Goal: Navigation & Orientation: Go to known website

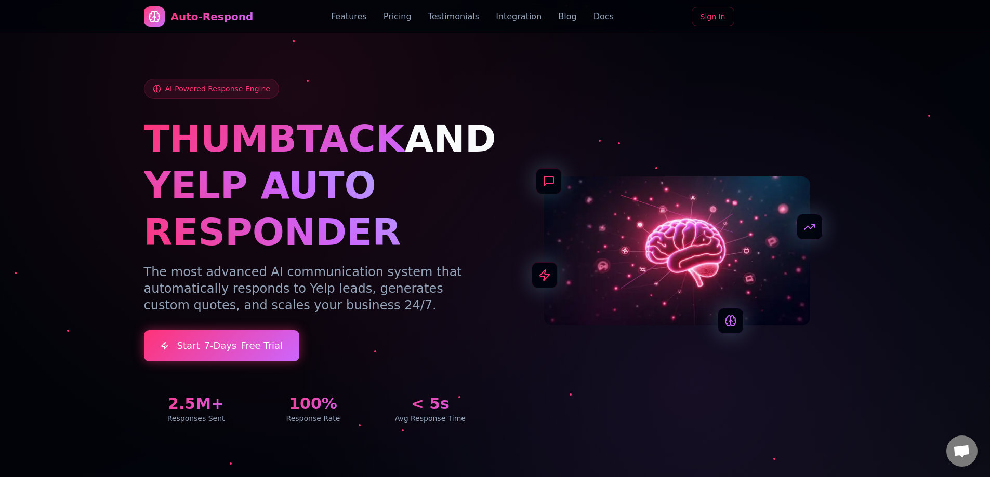
click at [252, 12] on div "Auto-Respond Features Pricing Testimonials Integration Blog Docs Sign In" at bounding box center [495, 16] width 702 height 33
click at [252, 23] on div "Auto-Respond Features Pricing Testimonials Integration Blog Docs Sign In" at bounding box center [495, 16] width 702 height 33
click at [252, 19] on link "Features" at bounding box center [349, 16] width 36 height 12
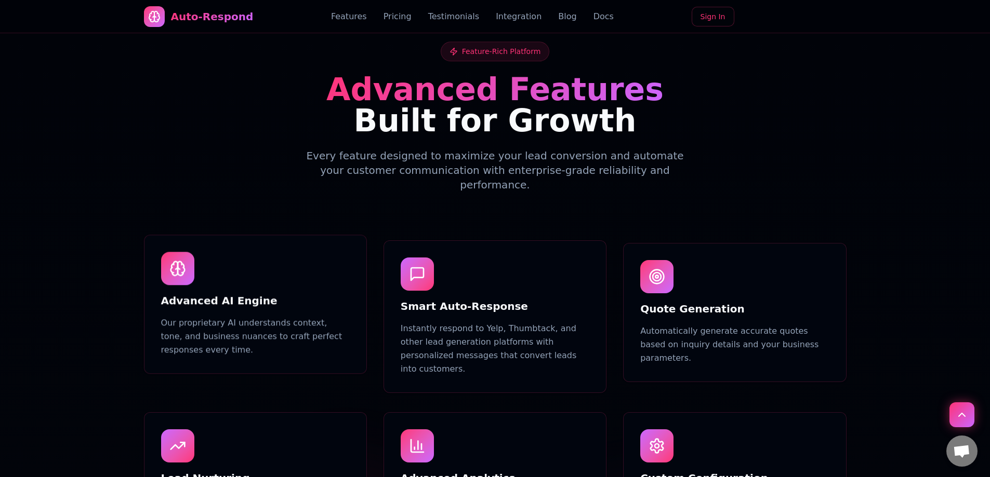
click at [252, 20] on link "Pricing" at bounding box center [397, 16] width 28 height 12
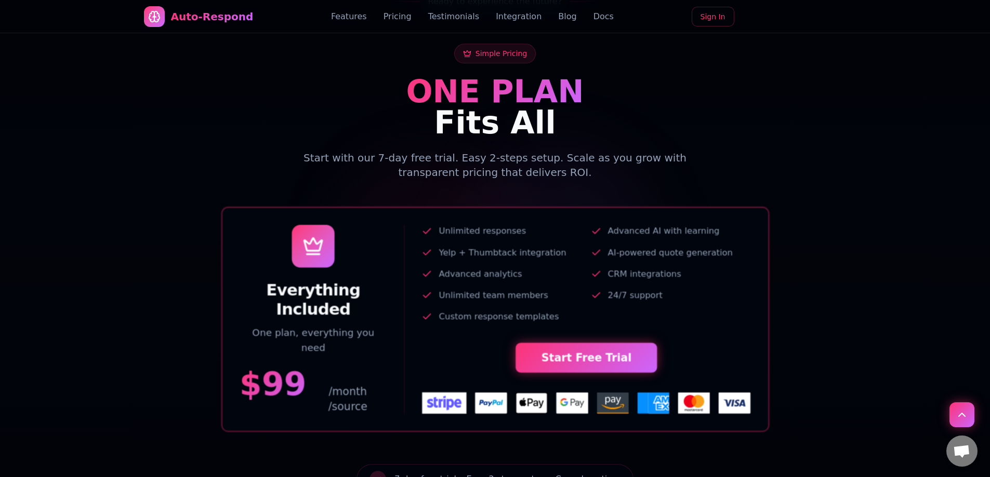
click at [252, 20] on link "Testimonials" at bounding box center [453, 16] width 51 height 12
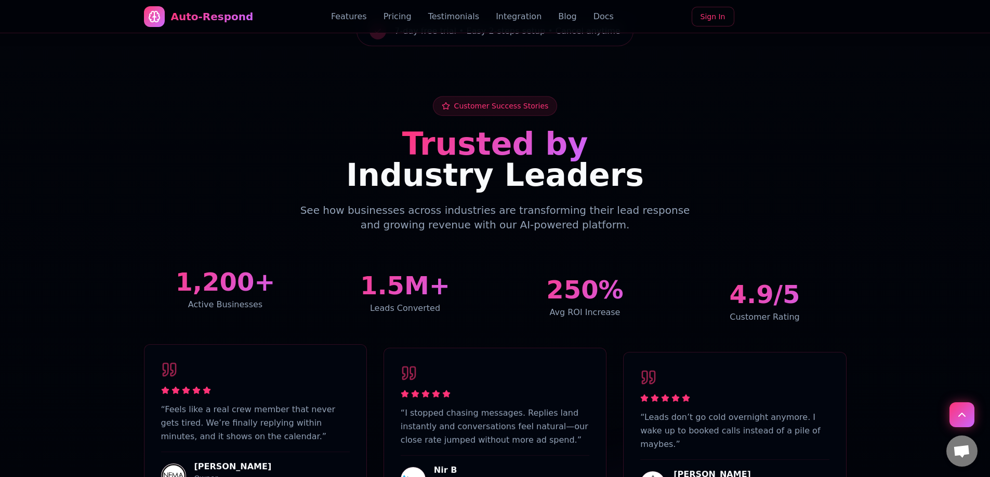
click at [252, 14] on link "Integration" at bounding box center [519, 16] width 46 height 12
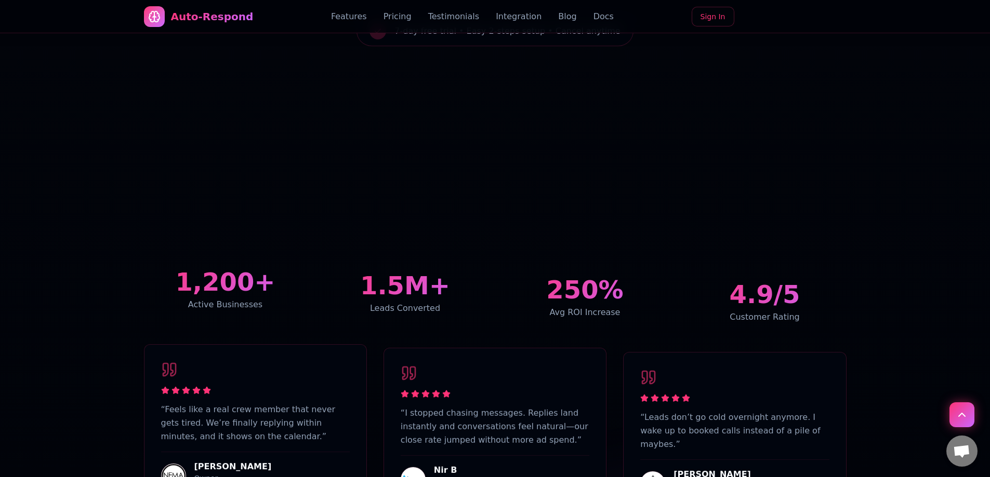
scroll to position [3083, 0]
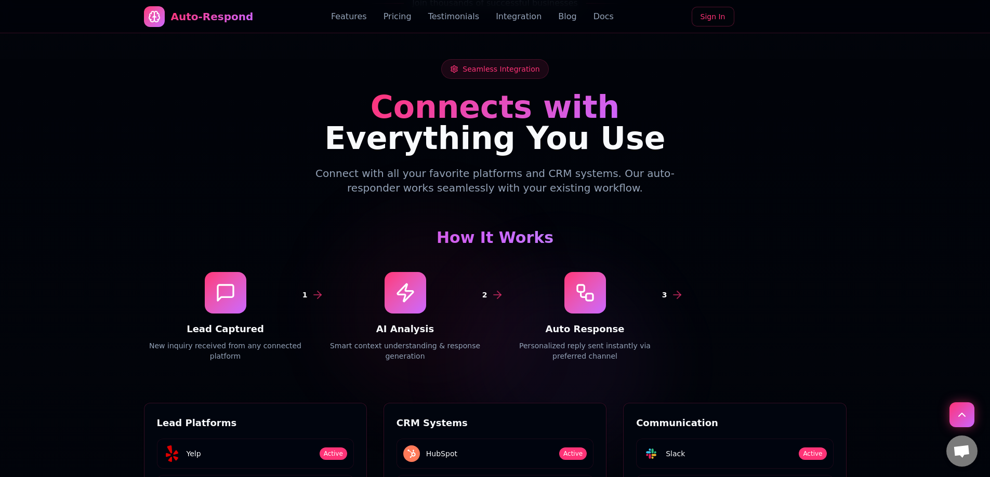
click at [252, 16] on link "Blog" at bounding box center [567, 16] width 18 height 12
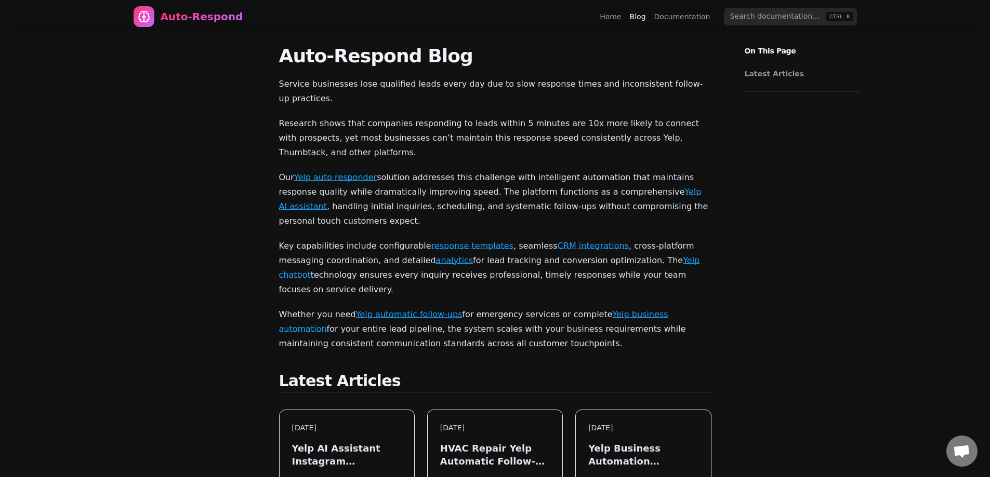
click at [328, 172] on link "Yelp auto responder" at bounding box center [335, 177] width 83 height 10
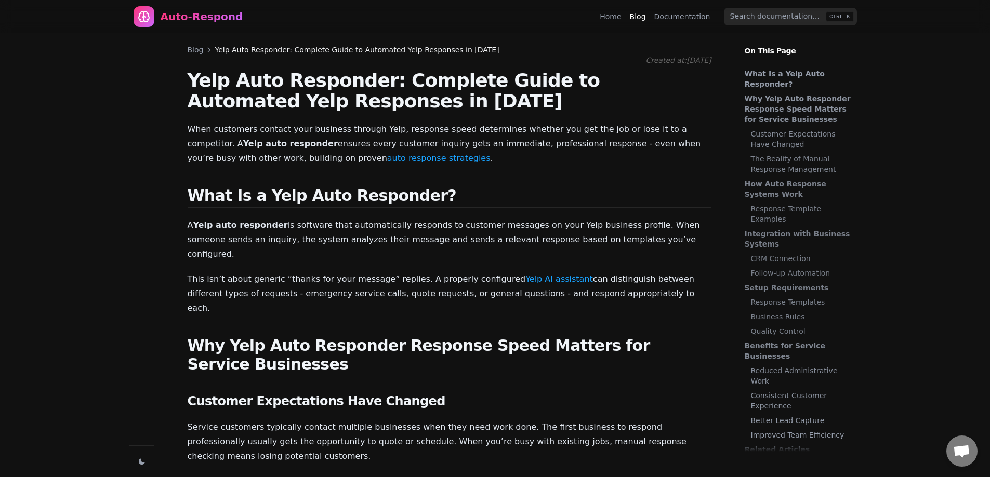
scroll to position [7915, 0]
click at [682, 17] on link "Documentation" at bounding box center [682, 16] width 56 height 10
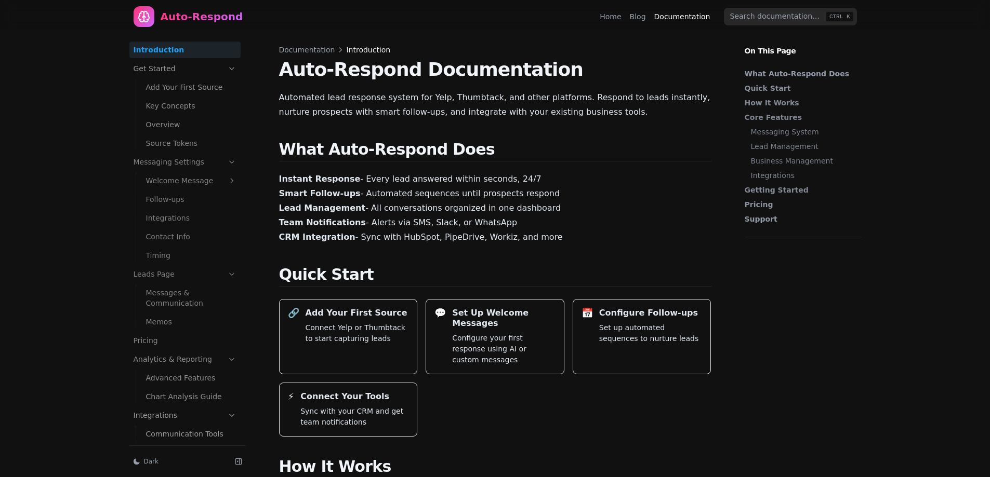
click at [182, 128] on link "Overview" at bounding box center [191, 124] width 99 height 17
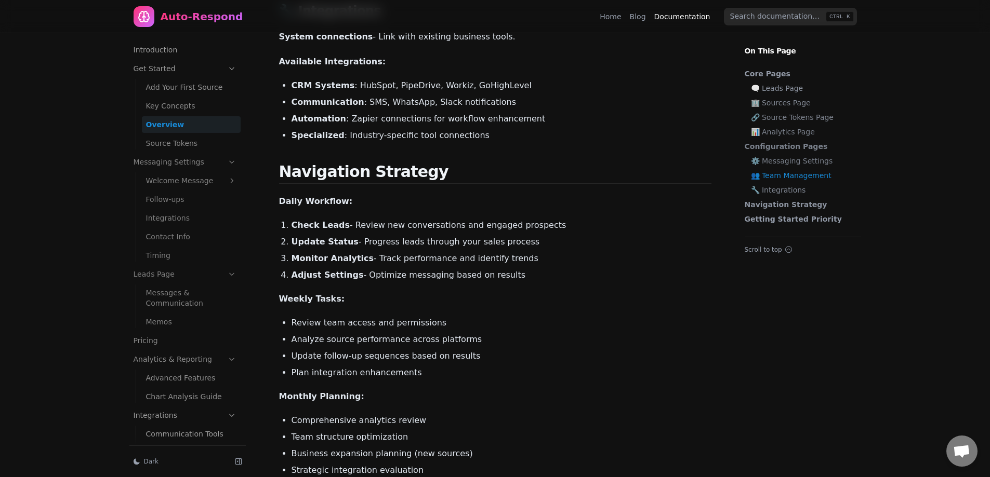
scroll to position [2234, 0]
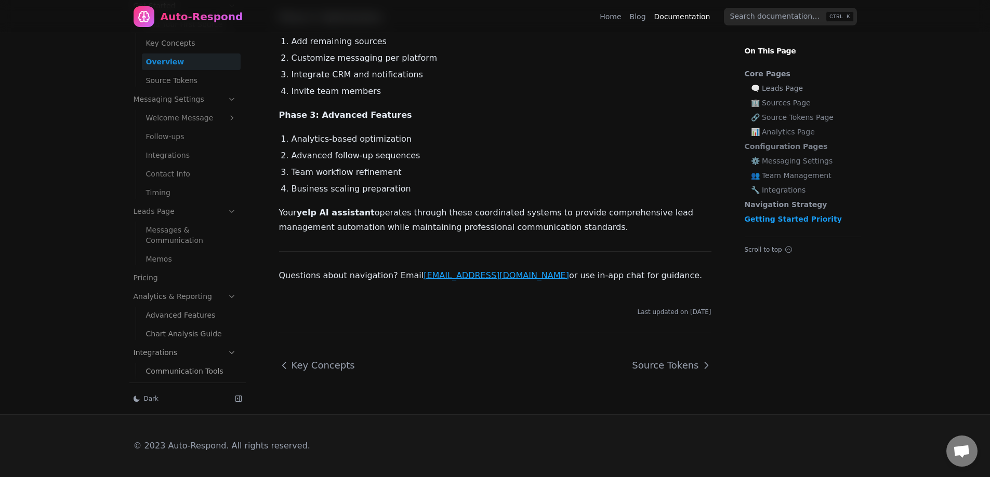
drag, startPoint x: 503, startPoint y: 246, endPoint x: 489, endPoint y: 309, distance: 63.9
click at [680, 362] on link "Source Tokens" at bounding box center [666, 365] width 87 height 31
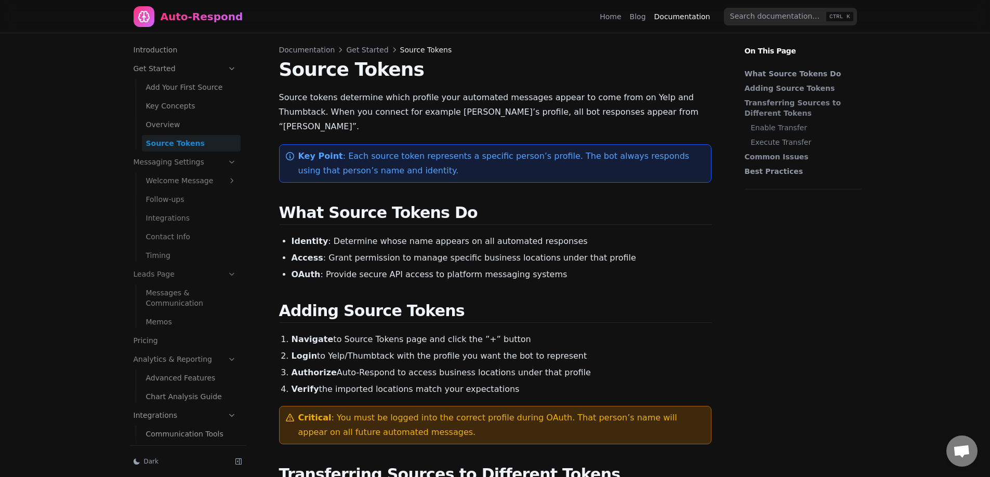
click at [614, 15] on link "Home" at bounding box center [610, 16] width 21 height 10
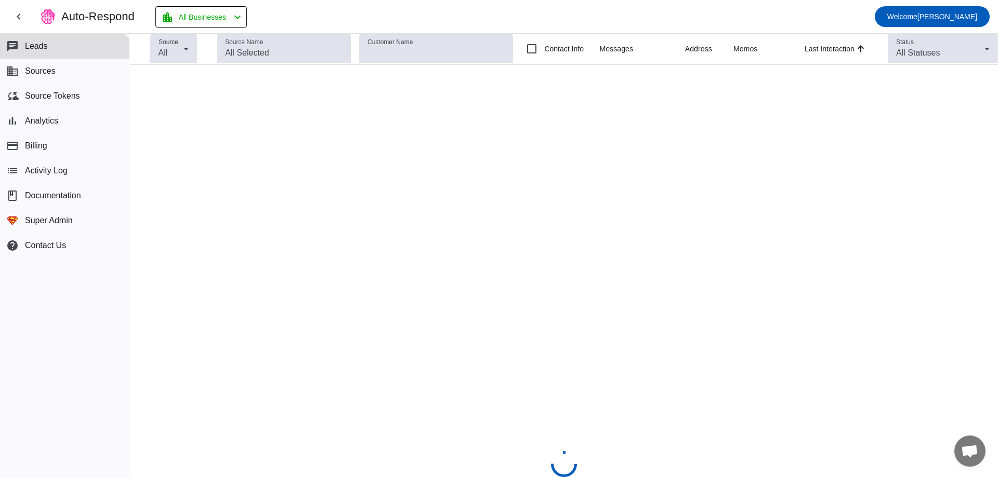
drag, startPoint x: 77, startPoint y: 11, endPoint x: 66, endPoint y: 15, distance: 11.7
click at [66, 15] on div "Auto-Respond" at bounding box center [97, 16] width 73 height 15
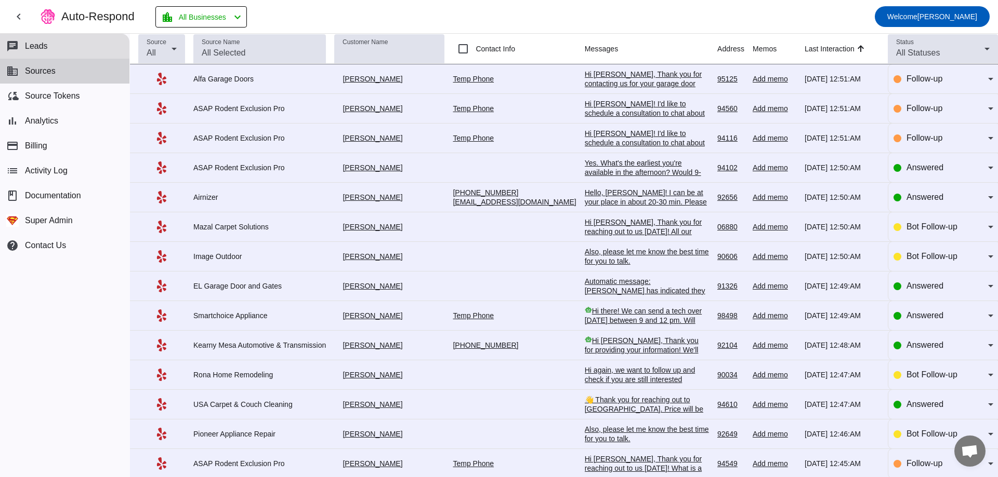
click at [91, 83] on button "business Sources" at bounding box center [64, 71] width 129 height 25
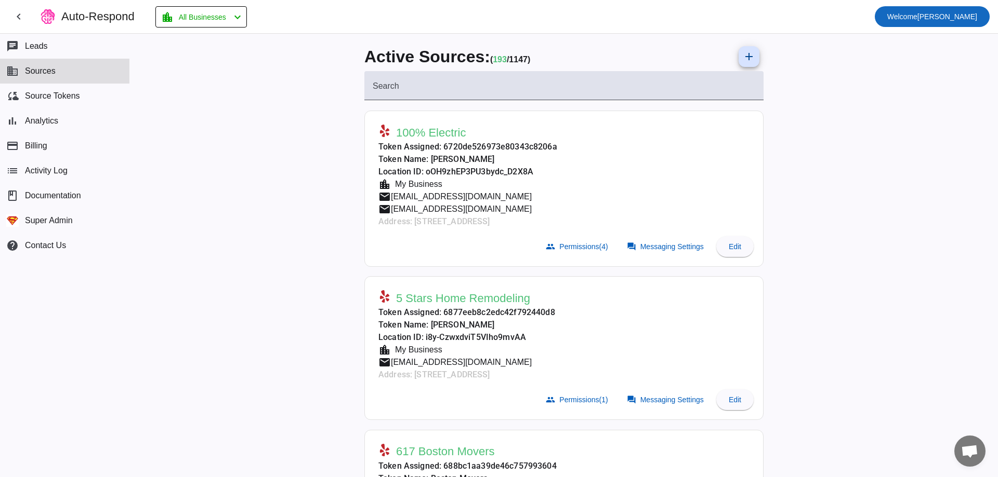
click at [966, 20] on span "Welcome Miki" at bounding box center [932, 16] width 90 height 15
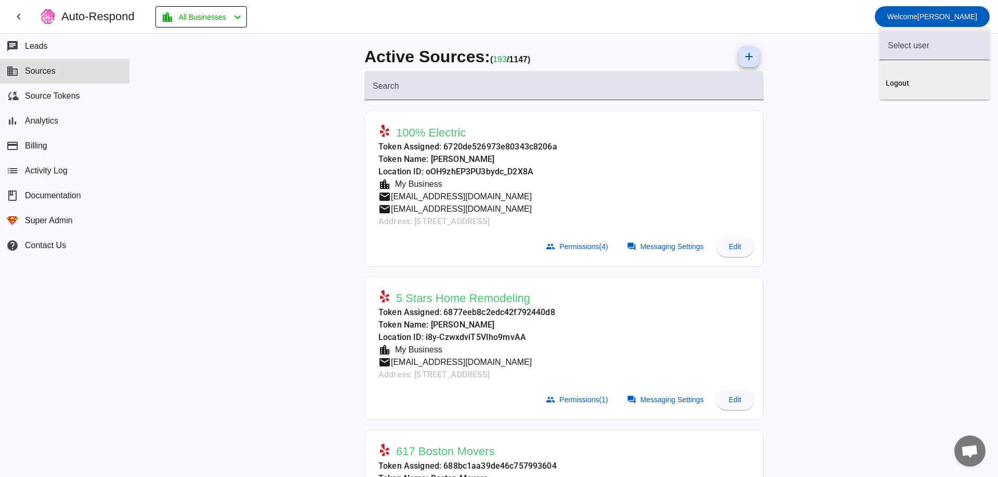
click at [223, 202] on div at bounding box center [499, 238] width 998 height 477
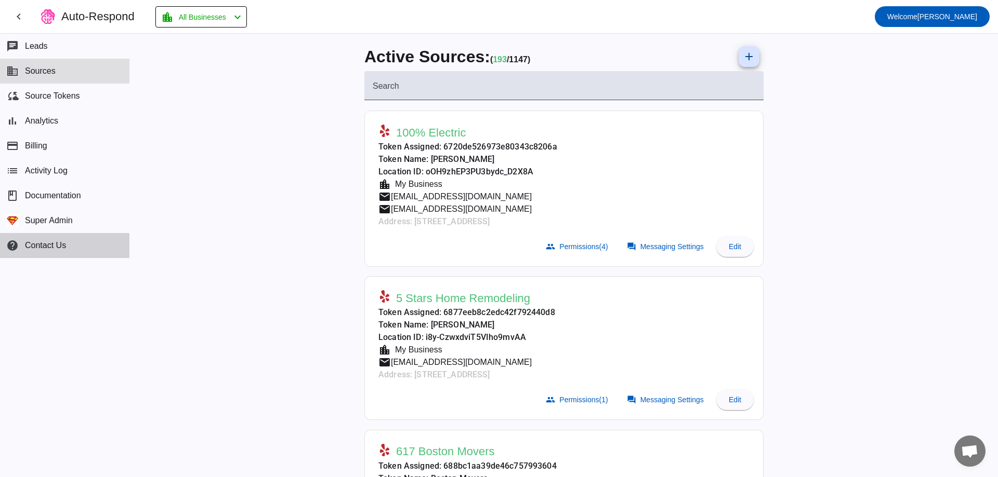
click at [49, 247] on span "Contact Us" at bounding box center [45, 245] width 41 height 9
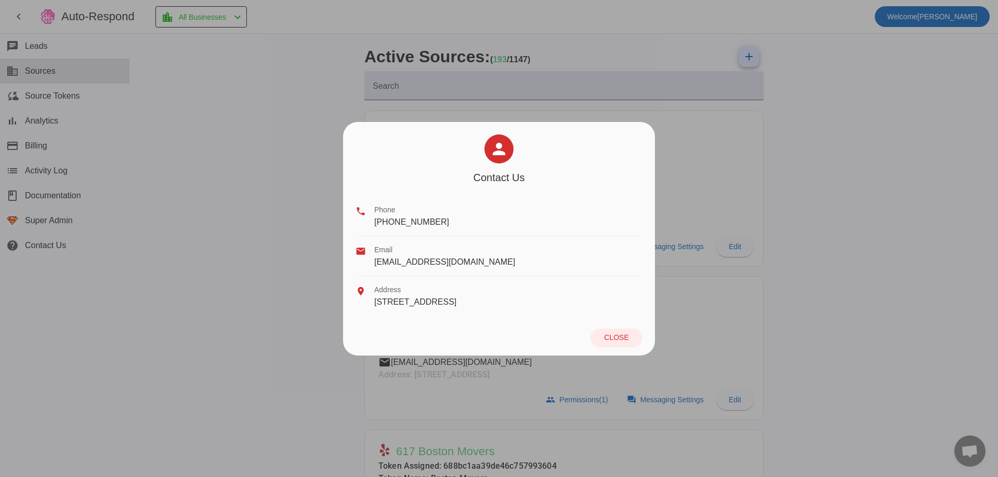
click at [871, 420] on div at bounding box center [499, 238] width 998 height 477
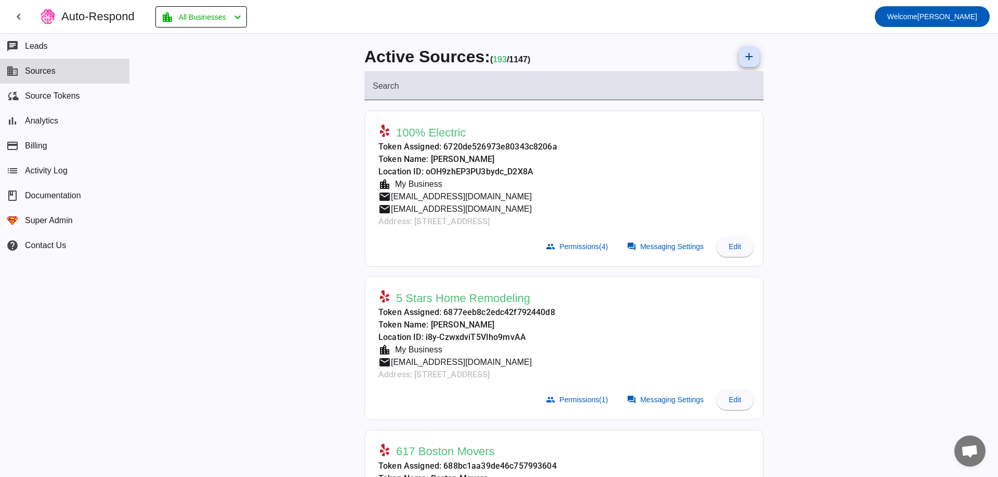
click at [962, 457] on span "Open chat" at bounding box center [969, 451] width 31 height 31
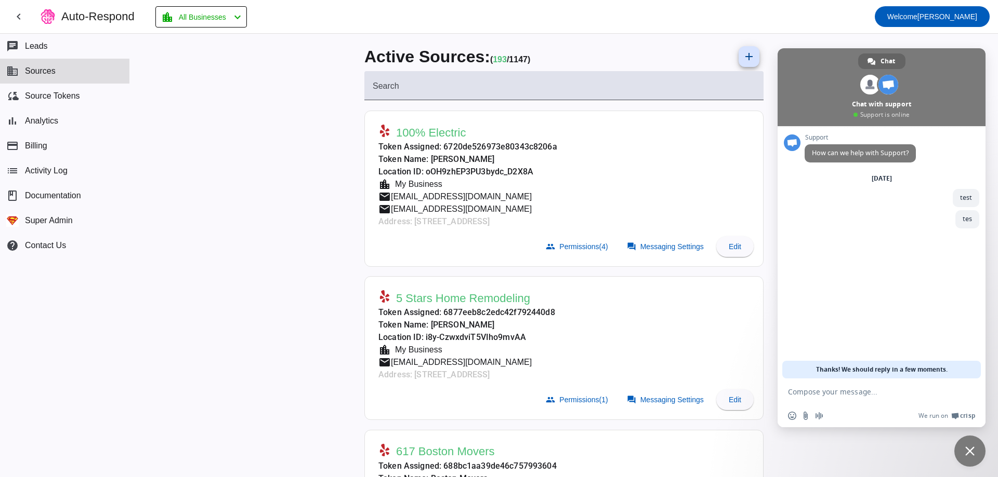
click at [867, 34] on div "Active Sources: ( 193 / 1147) add Search 100% Electric Token Assigned: 6720de52…" at bounding box center [564, 256] width 868 height 444
click at [917, 15] on span "Welcome" at bounding box center [902, 16] width 30 height 8
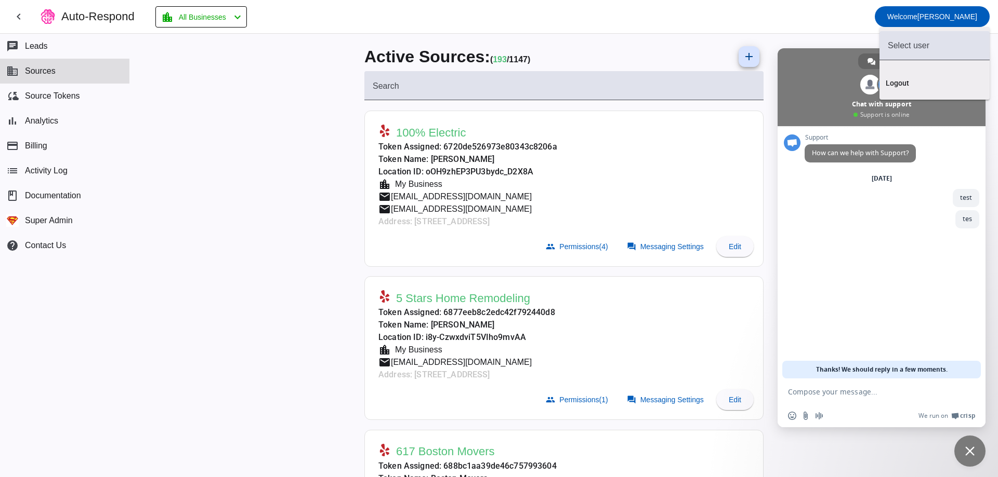
drag, startPoint x: 865, startPoint y: 22, endPoint x: 885, endPoint y: 23, distance: 20.3
click at [866, 22] on div at bounding box center [499, 238] width 998 height 477
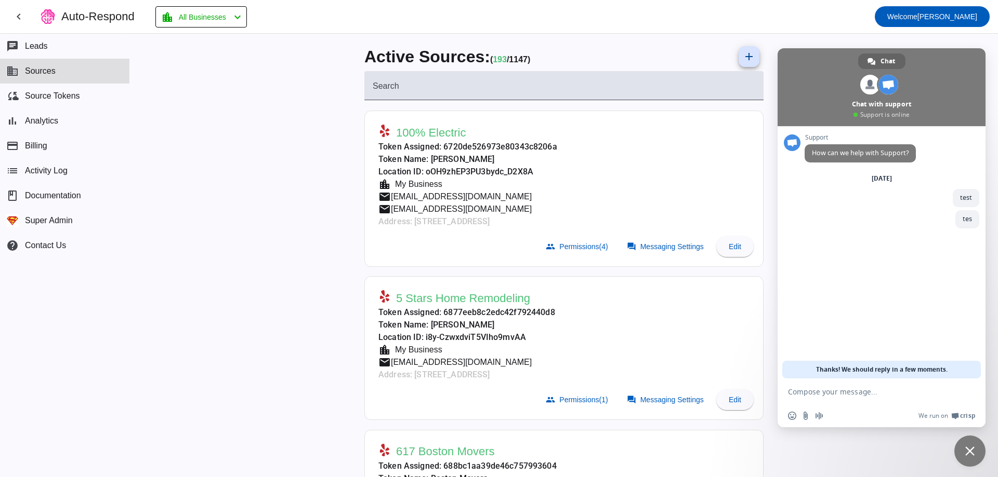
click at [915, 23] on mat-toolbar-row "chevron_left Auto-Respond location_city All Businesses chevron_left Welcome Miki" at bounding box center [499, 16] width 998 height 33
click at [973, 450] on span "Close chat" at bounding box center [969, 451] width 9 height 9
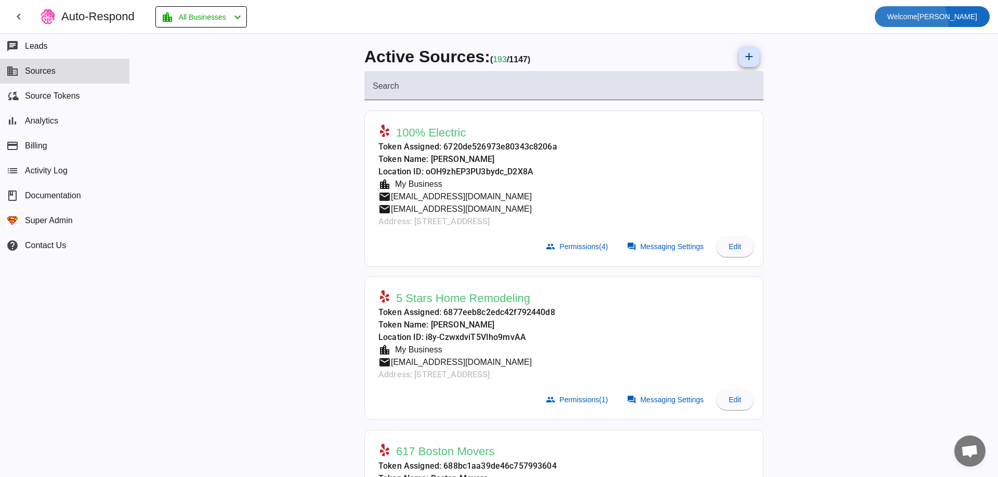
click at [949, 24] on span at bounding box center [931, 16] width 115 height 25
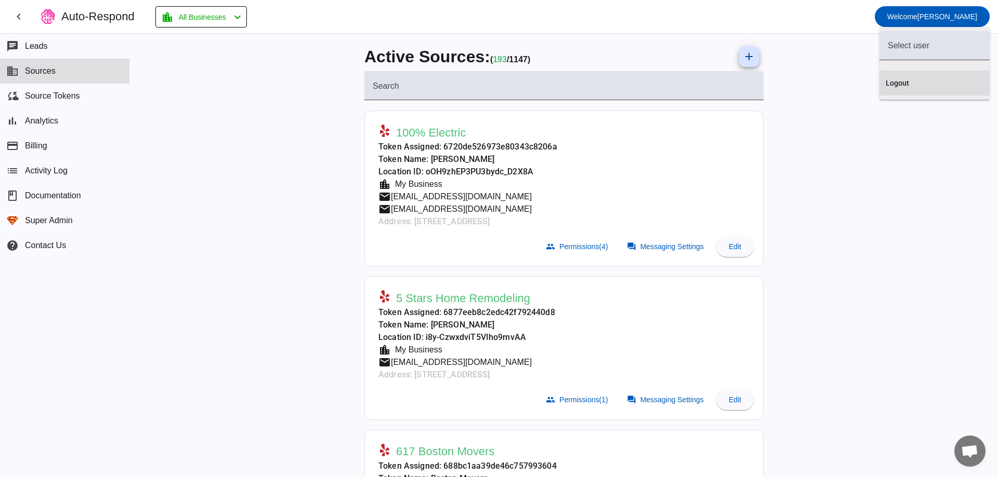
click at [902, 80] on span "Logout" at bounding box center [934, 83] width 98 height 10
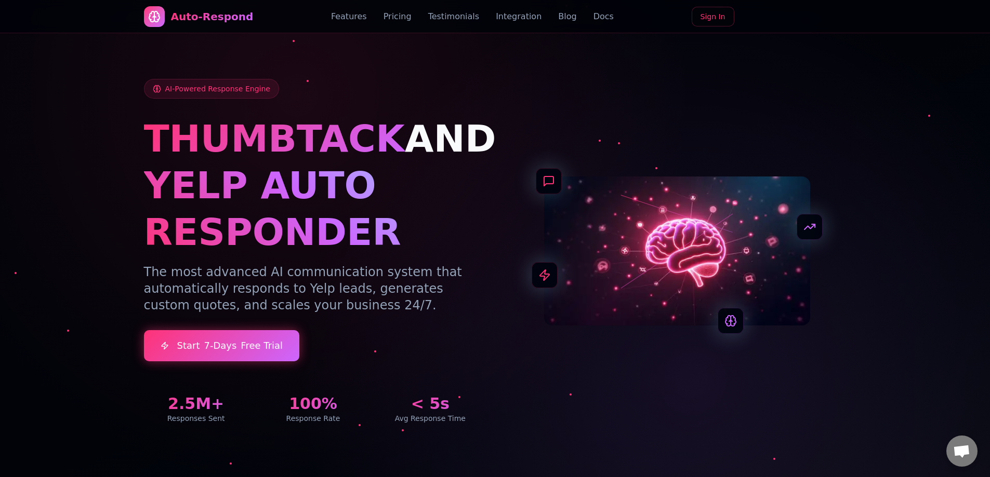
click at [711, 24] on link "Sign In" at bounding box center [713, 17] width 43 height 20
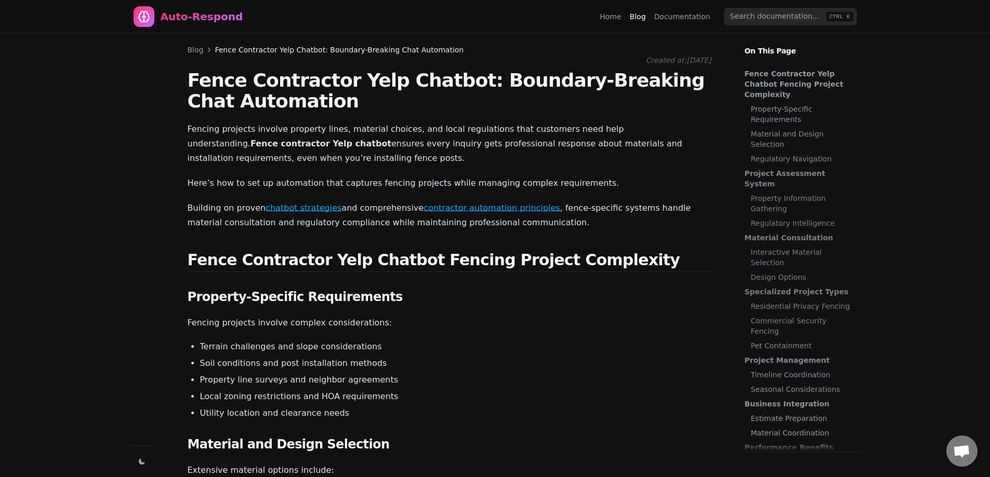
scroll to position [1753, 0]
click at [615, 18] on link "Home" at bounding box center [610, 16] width 21 height 10
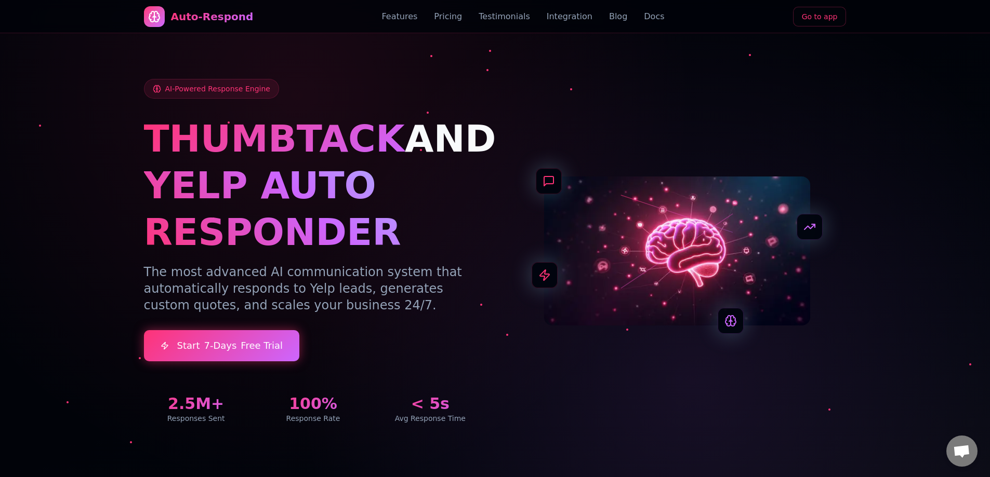
click at [815, 12] on link "Go to app" at bounding box center [820, 17] width 54 height 20
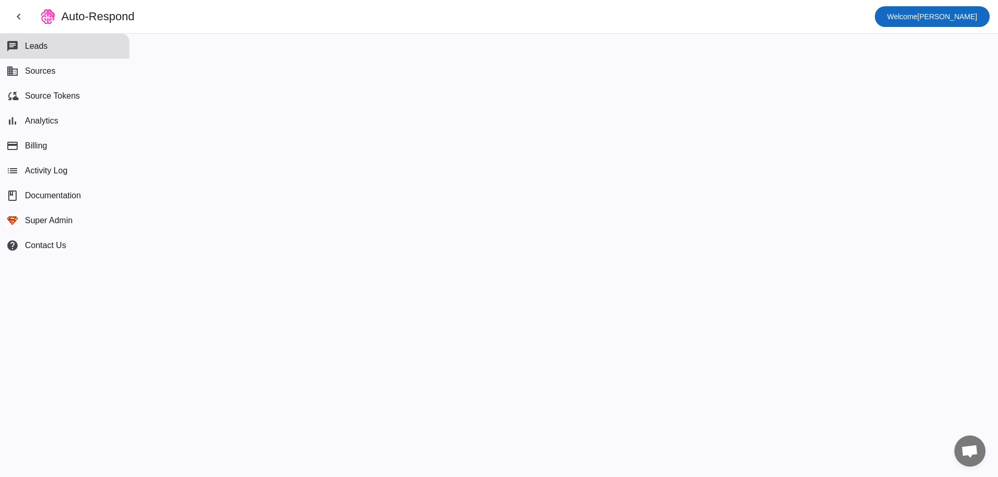
click at [917, 15] on span "Welcome" at bounding box center [902, 16] width 30 height 8
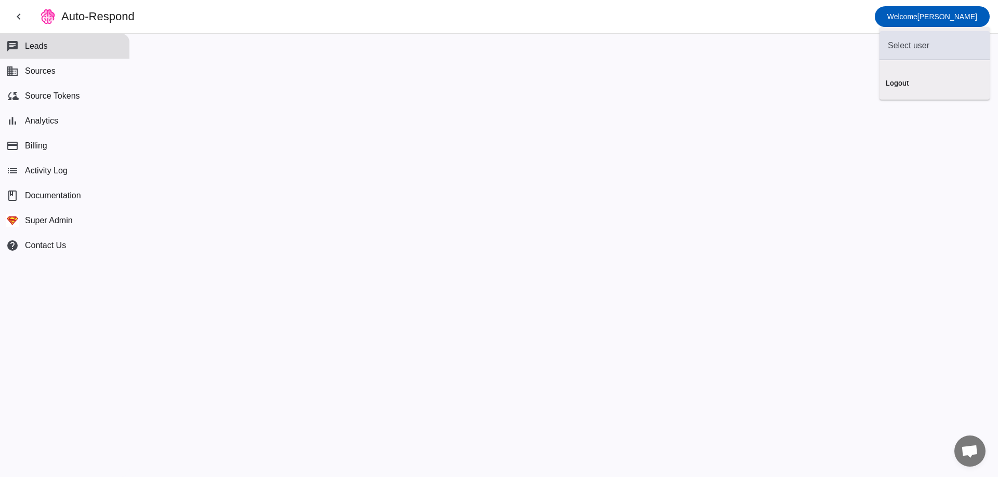
click at [686, 51] on div at bounding box center [499, 238] width 998 height 477
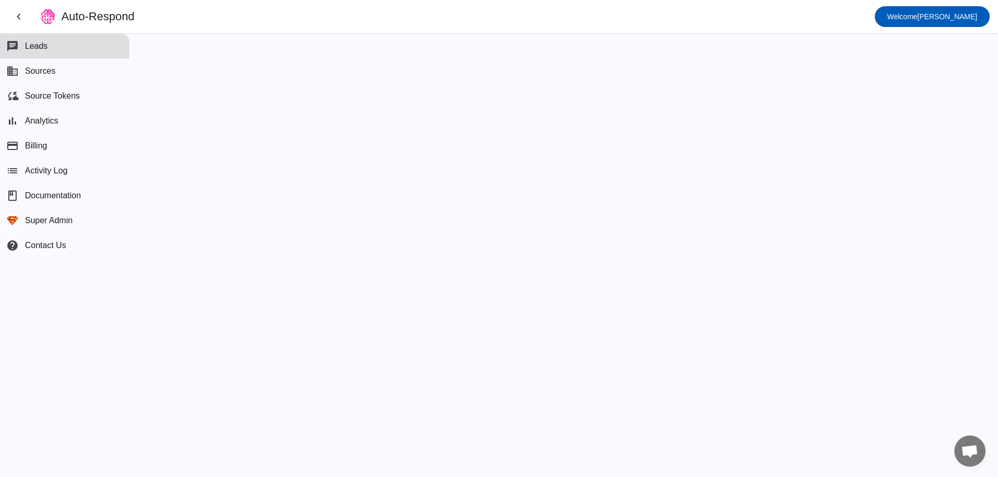
click at [85, 17] on div "Auto-Respond" at bounding box center [97, 16] width 73 height 15
click at [48, 9] on img at bounding box center [47, 16] width 17 height 17
click at [69, 16] on div "Auto-Respond" at bounding box center [97, 16] width 73 height 15
click at [44, 15] on img at bounding box center [47, 16] width 17 height 17
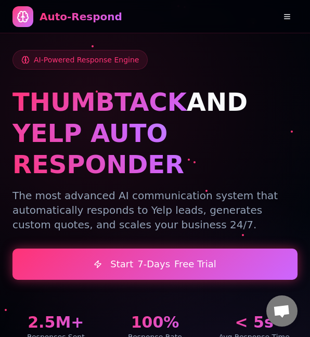
drag, startPoint x: 277, startPoint y: 12, endPoint x: 285, endPoint y: 17, distance: 8.6
click at [280, 15] on button at bounding box center [286, 16] width 21 height 21
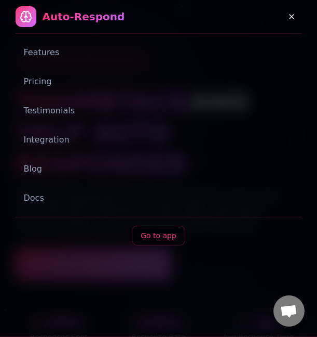
click at [163, 239] on link "Go to app" at bounding box center [159, 235] width 54 height 20
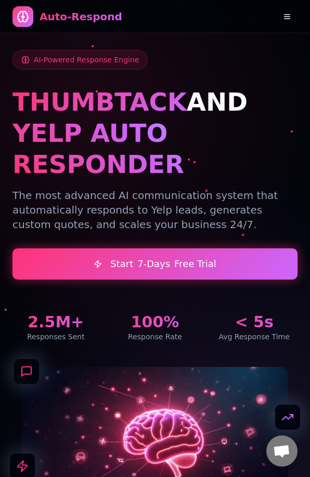
click at [285, 19] on button at bounding box center [286, 16] width 21 height 21
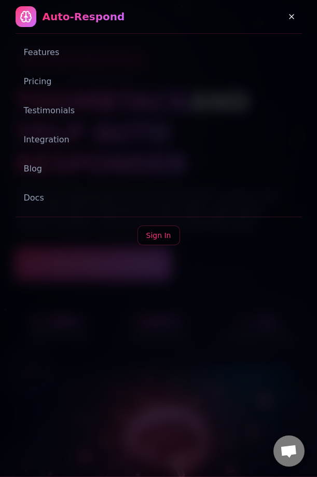
click at [285, 19] on button at bounding box center [292, 16] width 21 height 21
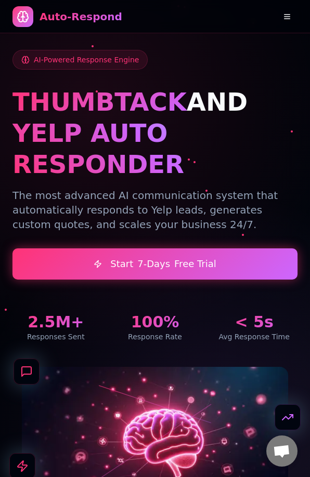
click at [285, 19] on button at bounding box center [286, 16] width 21 height 21
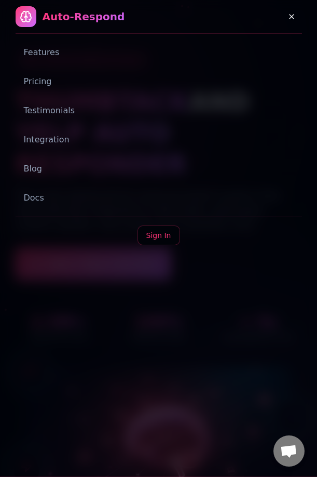
drag, startPoint x: 316, startPoint y: 87, endPoint x: 264, endPoint y: 112, distance: 57.4
click at [283, 250] on div "Sign In" at bounding box center [159, 244] width 287 height 54
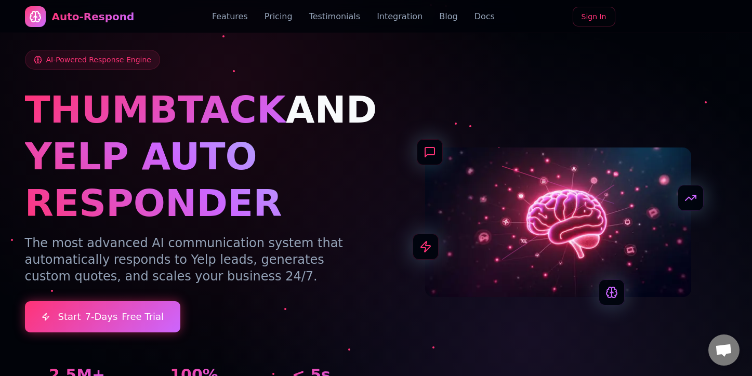
click at [591, 17] on link "Sign In" at bounding box center [594, 17] width 43 height 20
click at [708, 18] on link "Go to app" at bounding box center [701, 17] width 54 height 20
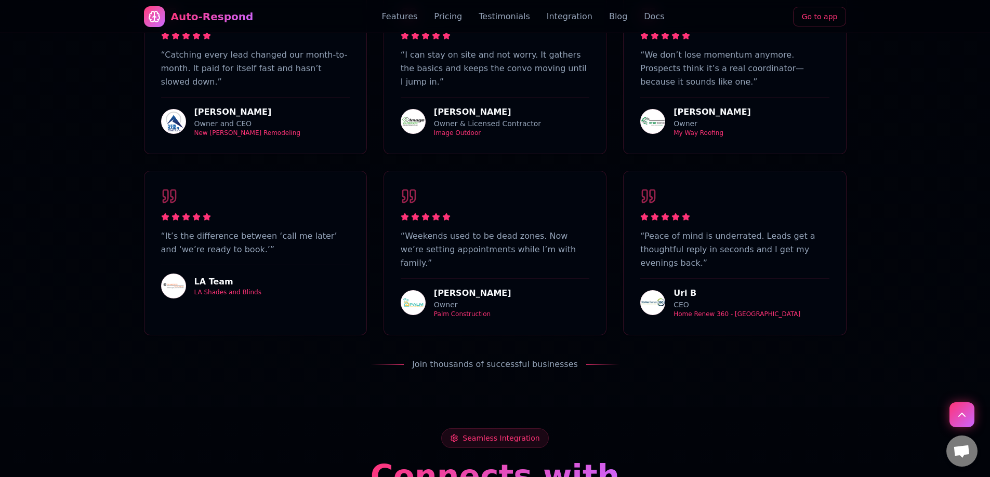
scroll to position [4153, 0]
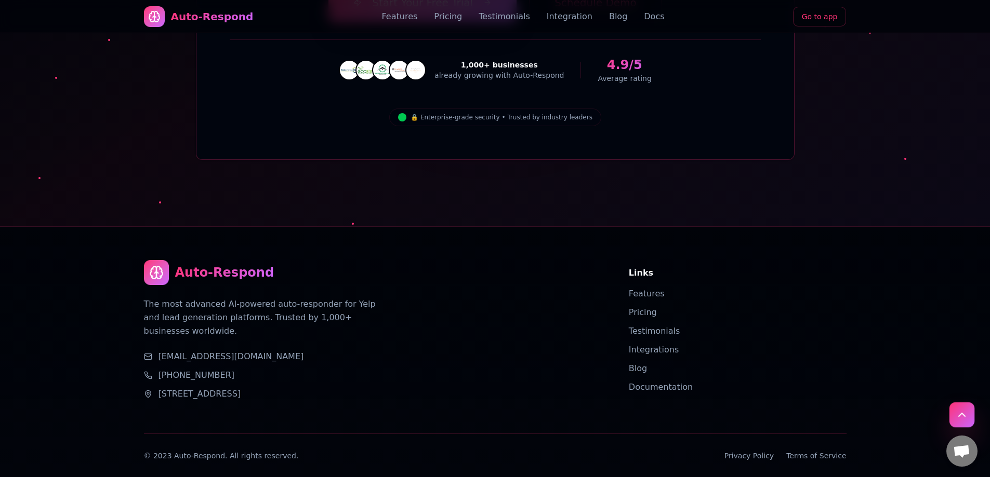
click at [751, 376] on button "Scroll to top" at bounding box center [961, 415] width 25 height 25
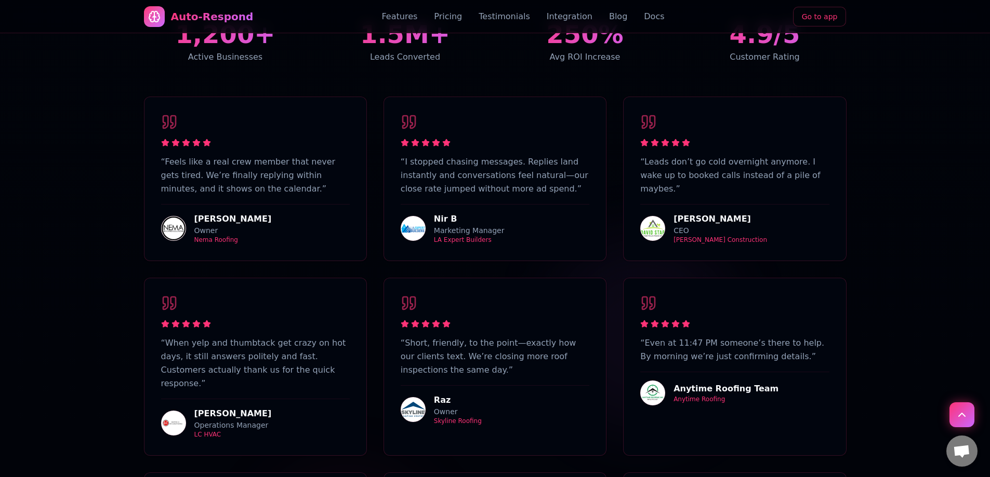
scroll to position [2187, 0]
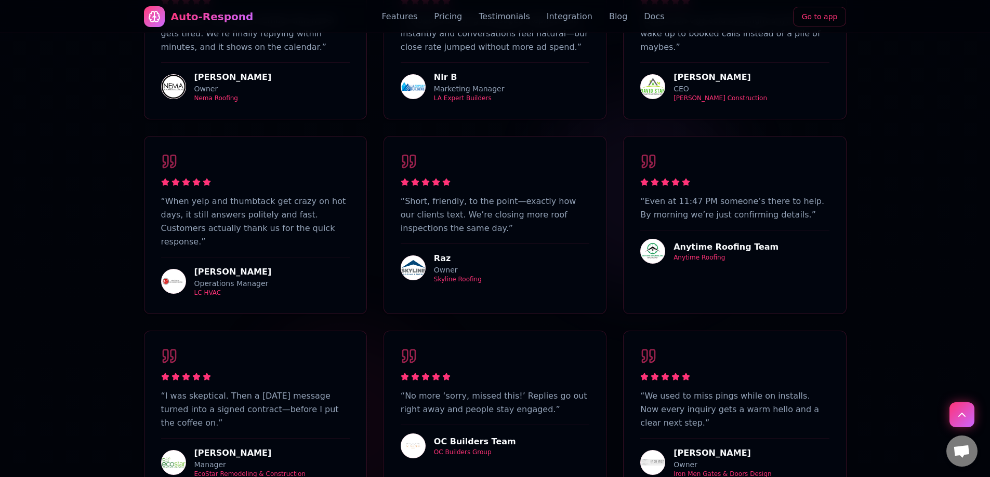
click at [751, 376] on span "Open chat" at bounding box center [961, 452] width 17 height 15
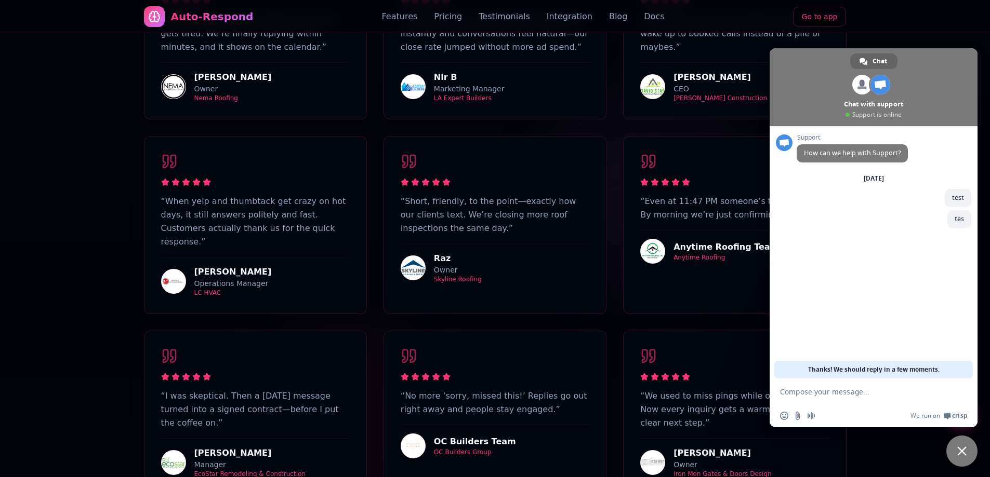
click at [751, 376] on span "Close chat" at bounding box center [961, 451] width 9 height 9
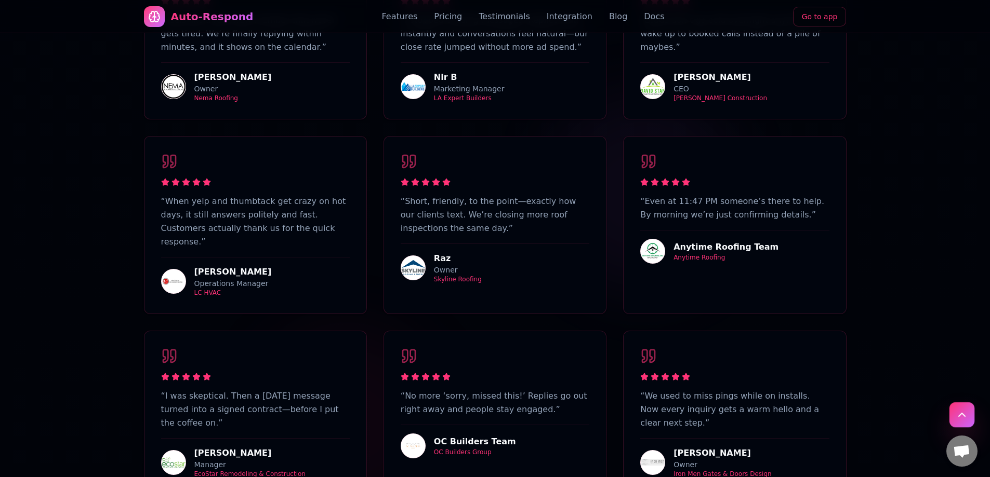
click at [751, 376] on button "Scroll to top" at bounding box center [961, 415] width 25 height 25
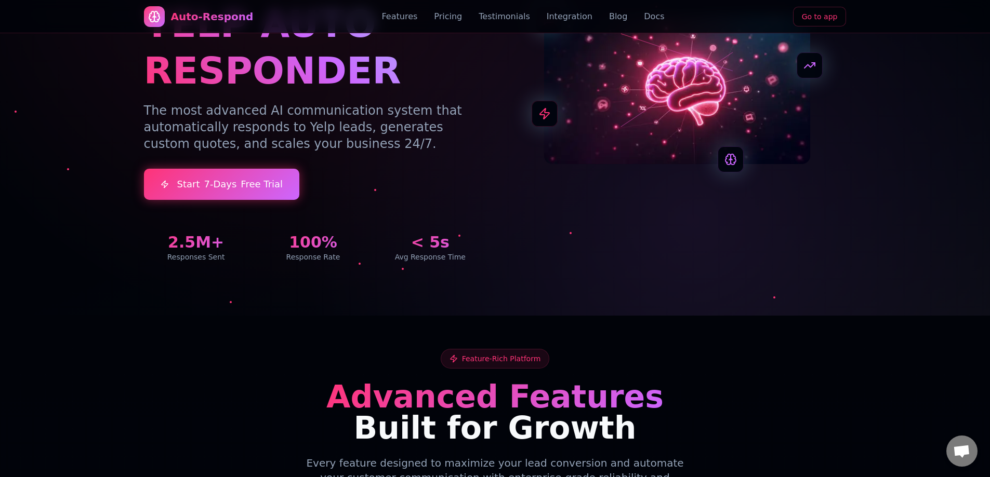
scroll to position [3, 0]
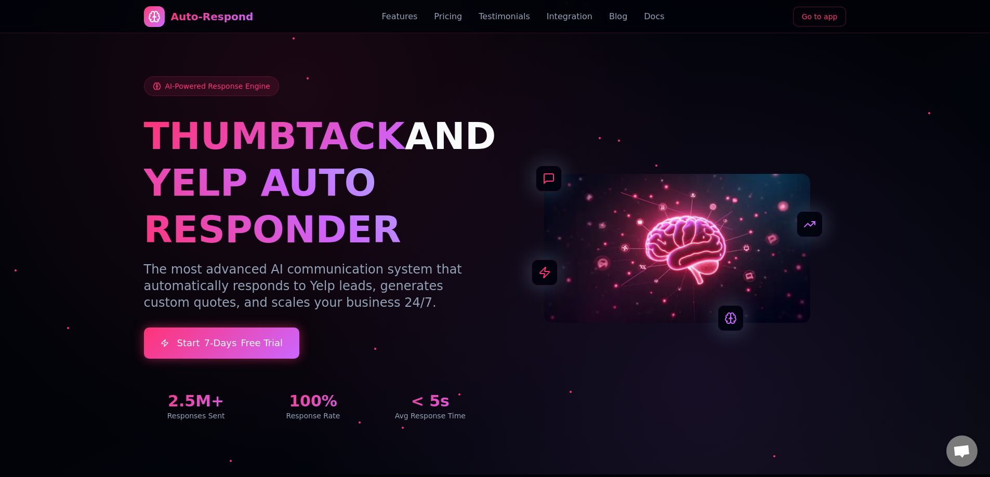
click at [751, 376] on span "Open chat" at bounding box center [961, 452] width 17 height 15
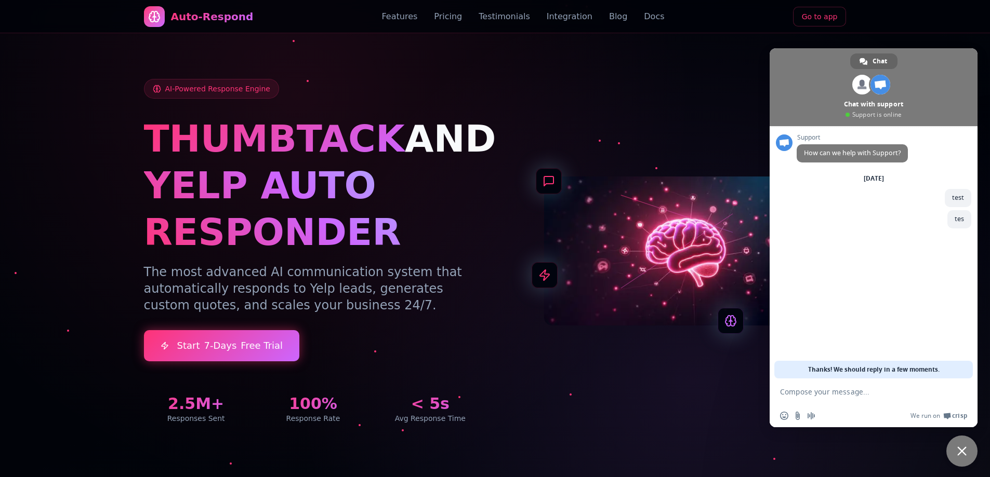
click at [751, 376] on span "Close chat" at bounding box center [961, 451] width 9 height 9
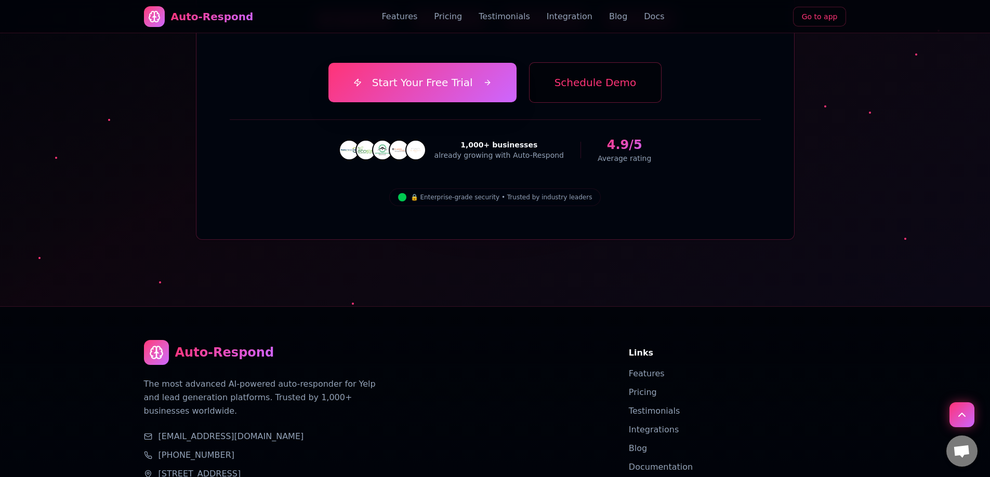
scroll to position [4153, 0]
